Goal: Information Seeking & Learning: Understand process/instructions

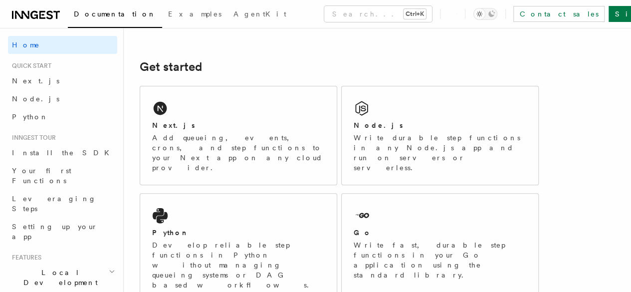
scroll to position [150, 0]
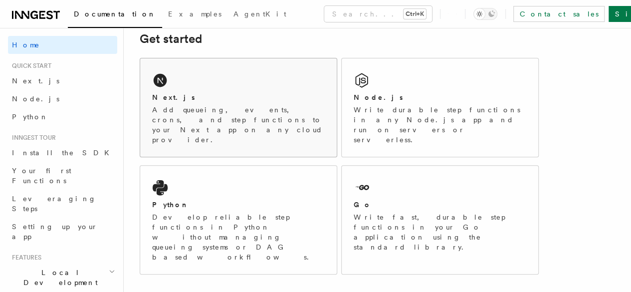
click at [246, 126] on p "Add queueing, events, crons, and step functions to your Next app on any cloud p…" at bounding box center [238, 125] width 173 height 40
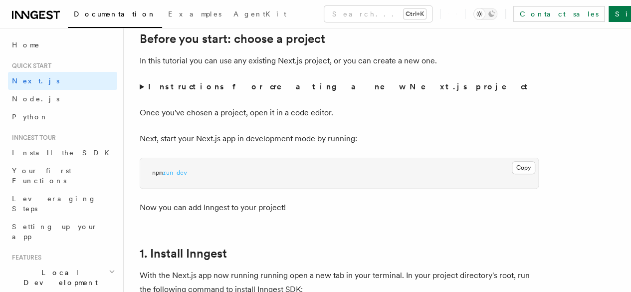
scroll to position [363, 0]
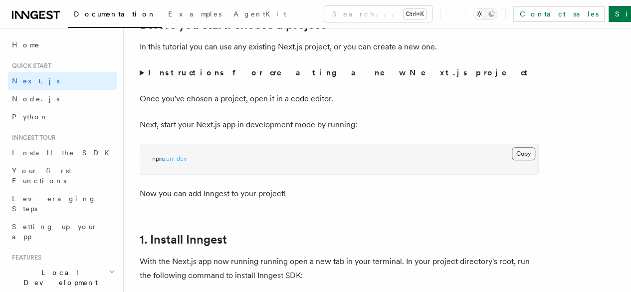
click at [512, 160] on button "Copy Copied" at bounding box center [523, 153] width 23 height 13
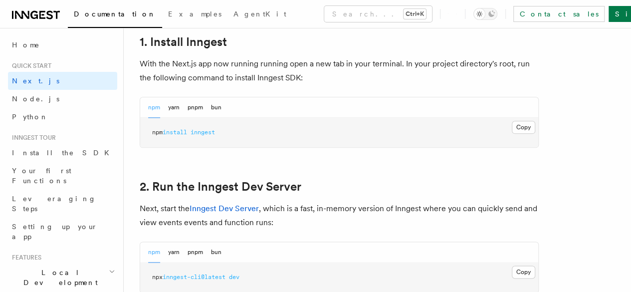
scroll to position [562, 0]
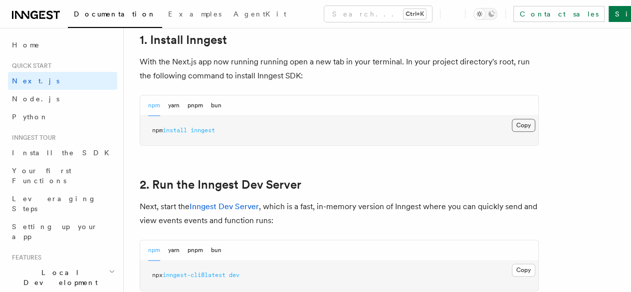
click at [512, 132] on button "Copy Copied" at bounding box center [523, 125] width 23 height 13
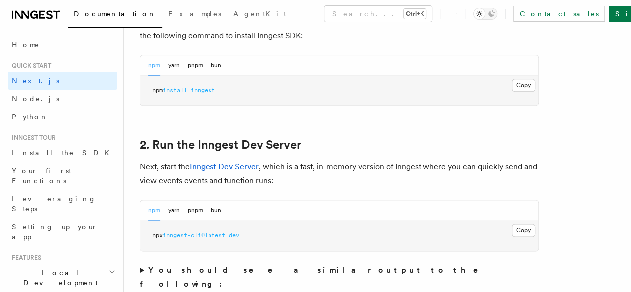
scroll to position [712, 0]
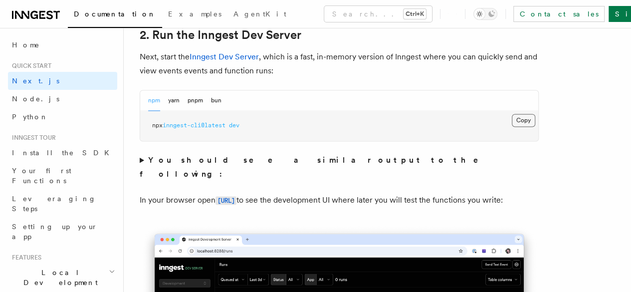
click at [512, 127] on button "Copy Copied" at bounding box center [523, 120] width 23 height 13
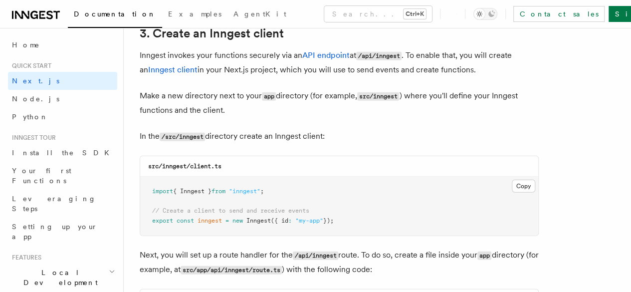
scroll to position [1211, 0]
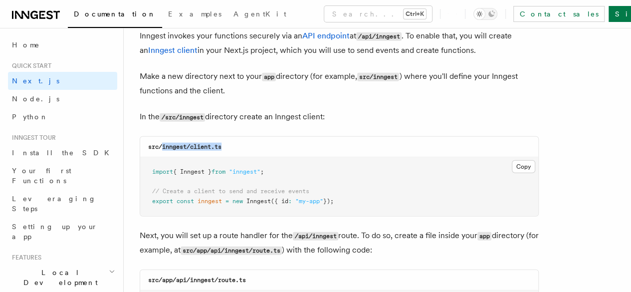
drag, startPoint x: 162, startPoint y: 137, endPoint x: 222, endPoint y: 132, distance: 61.0
click at [222, 137] on div "src/inngest/client.ts" at bounding box center [339, 147] width 398 height 20
copy code "inngest/client.ts"
click at [512, 160] on button "Copy Copied" at bounding box center [523, 166] width 23 height 13
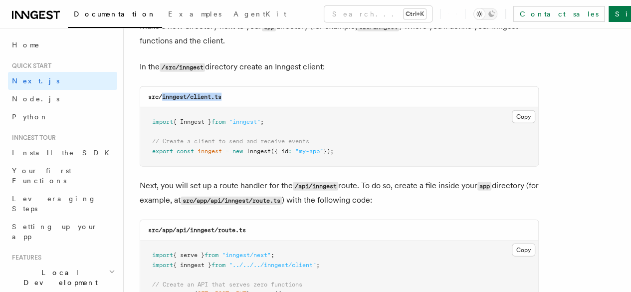
scroll to position [1310, 0]
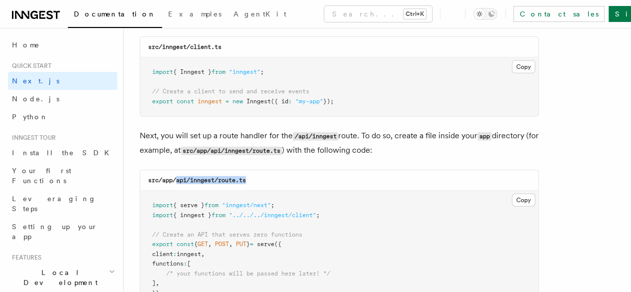
drag, startPoint x: 177, startPoint y: 170, endPoint x: 261, endPoint y: 169, distance: 84.3
click at [261, 170] on div "src/app/api/inngest/route.ts" at bounding box center [339, 180] width 398 height 20
copy code "api/inngest/route.ts"
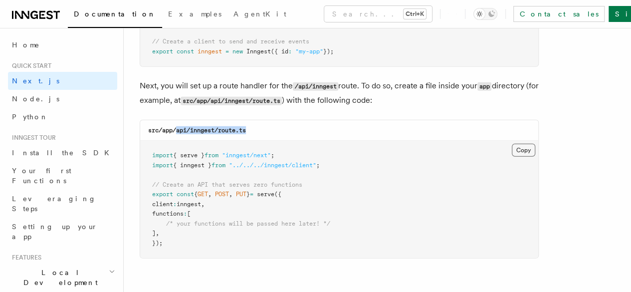
click at [512, 144] on button "Copy Copied" at bounding box center [523, 150] width 23 height 13
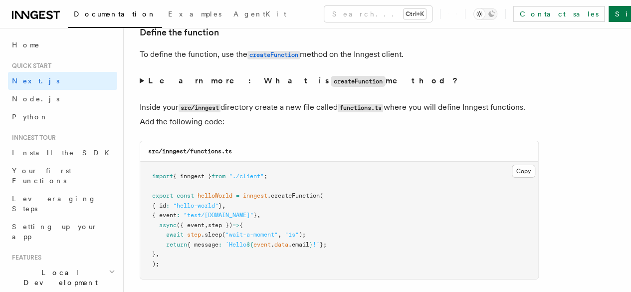
scroll to position [1759, 0]
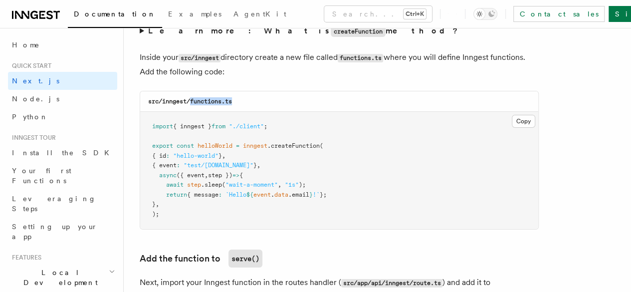
drag, startPoint x: 191, startPoint y: 90, endPoint x: 235, endPoint y: 89, distance: 43.4
click at [235, 91] on div "src/inngest/functions.ts" at bounding box center [339, 101] width 398 height 20
copy code "functions.ts"
click at [512, 115] on button "Copy Copied" at bounding box center [523, 121] width 23 height 13
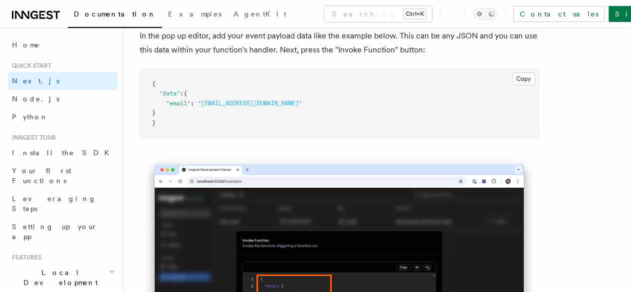
scroll to position [3056, 0]
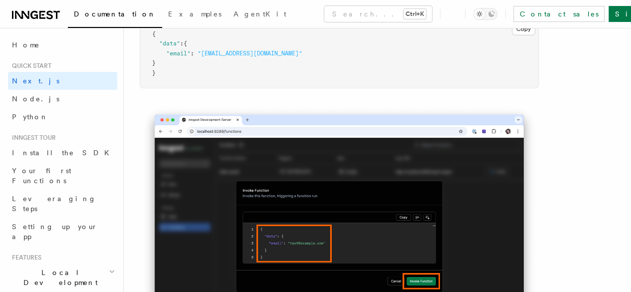
click at [0, 0] on link "1. Install Inngest" at bounding box center [0, 0] width 0 height 0
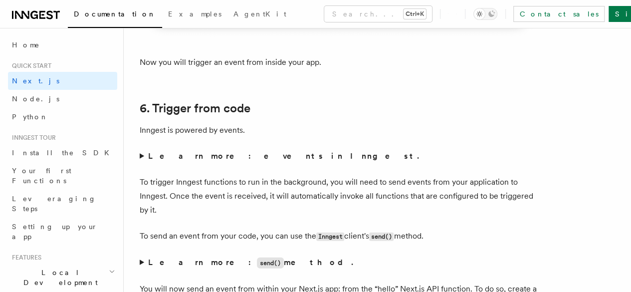
scroll to position [5001, 0]
